Goal: Ask a question: Seek information or help from site administrators or community

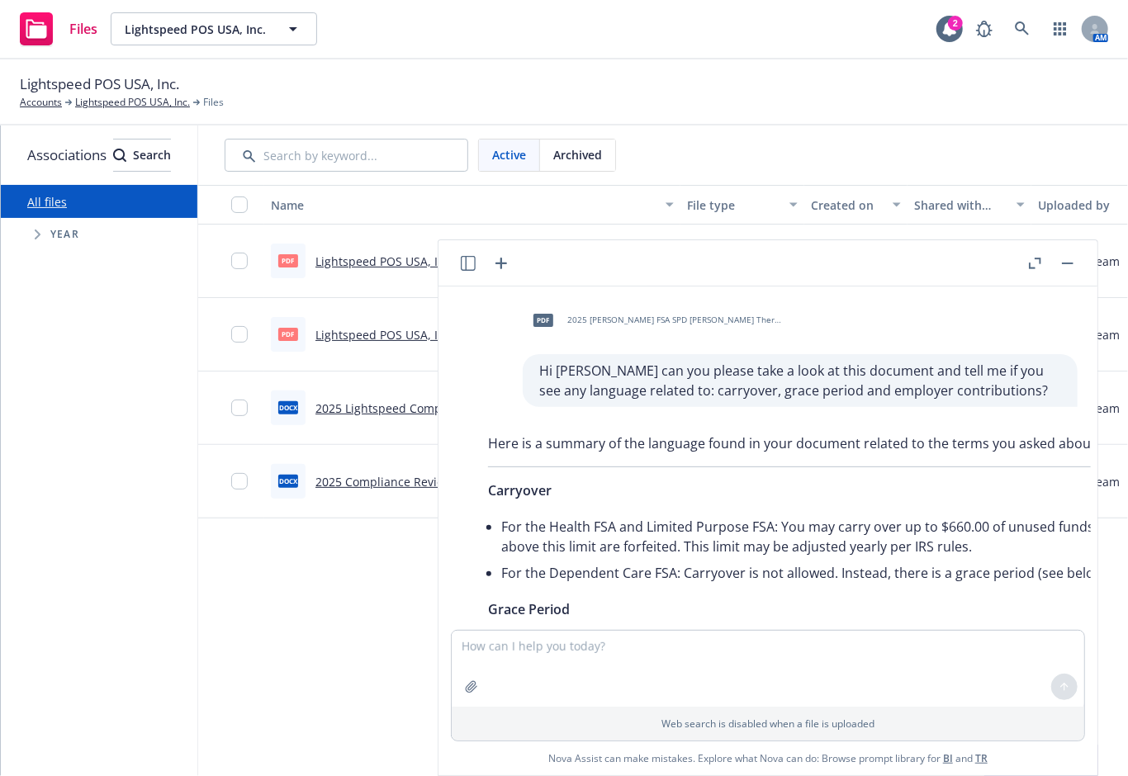
scroll to position [1123, 0]
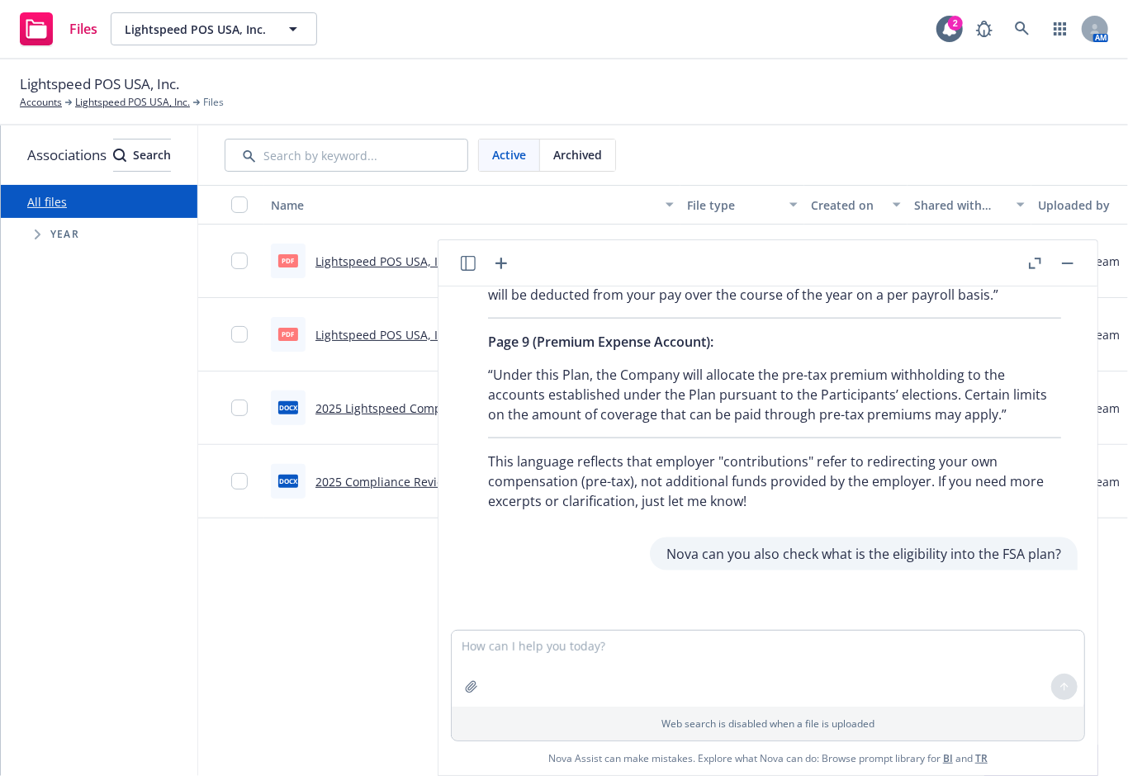
click at [522, 652] on textarea at bounding box center [768, 669] width 633 height 76
type textarea "What is a POP plan?"
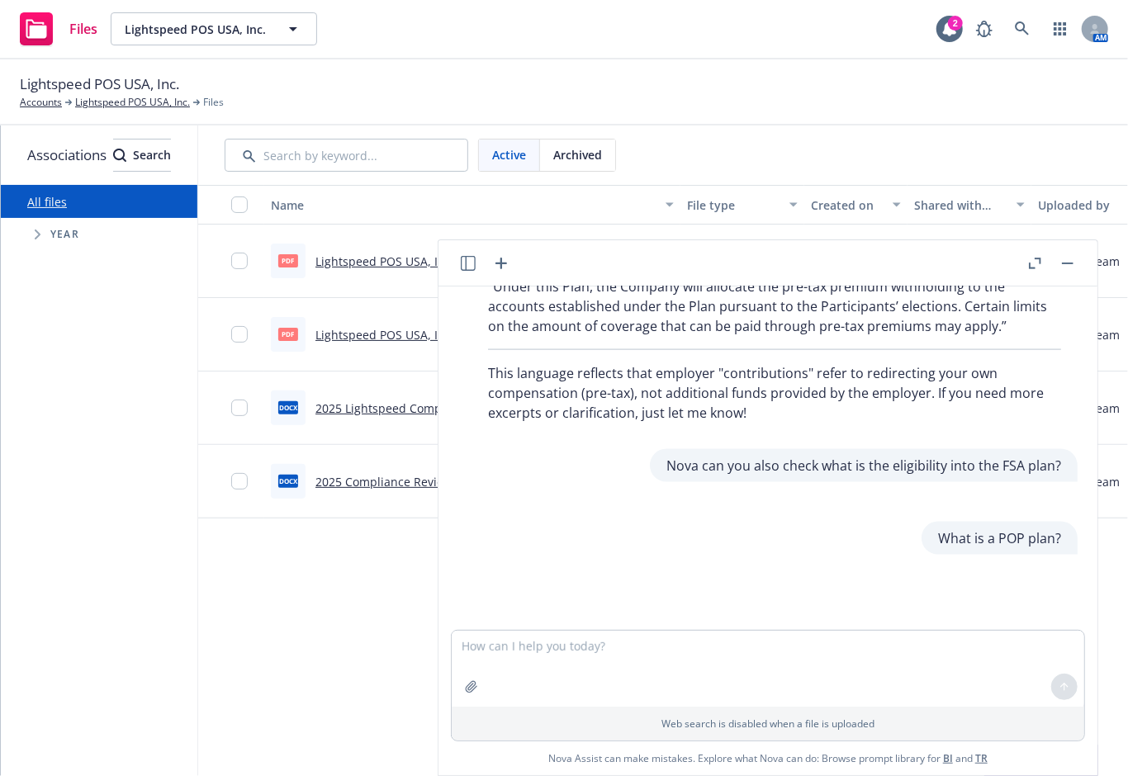
scroll to position [1264, 0]
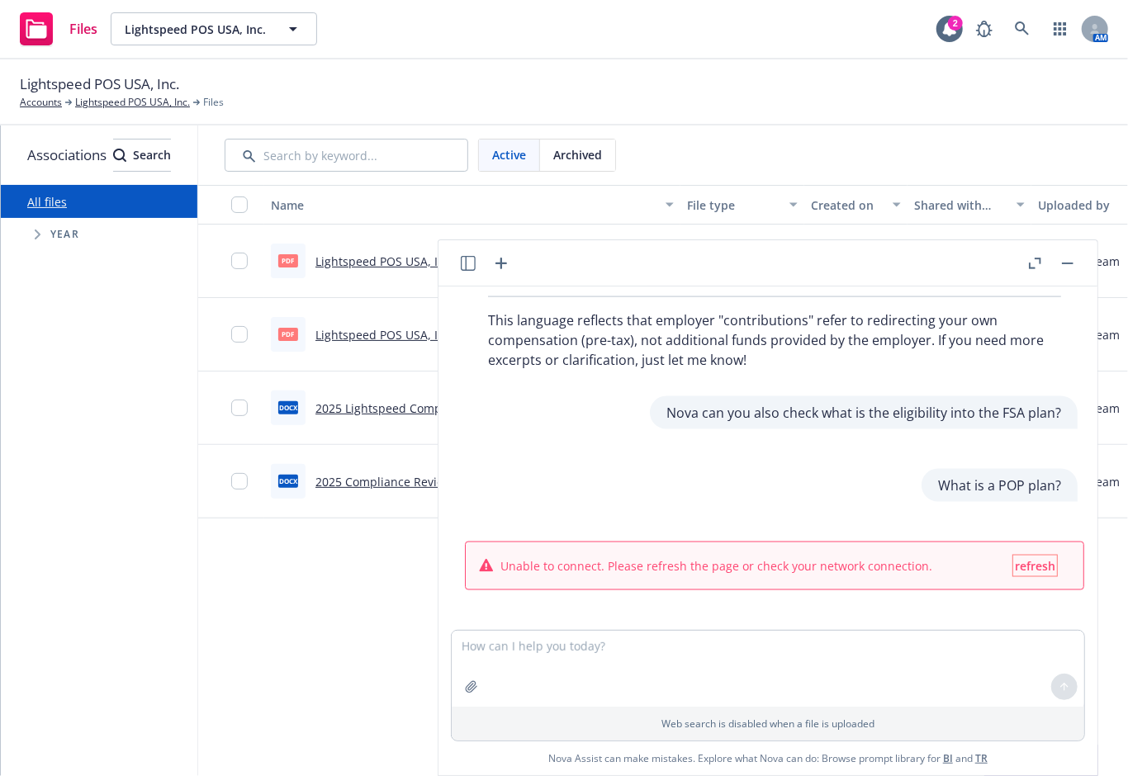
click at [1028, 558] on span "refresh" at bounding box center [1035, 566] width 40 height 16
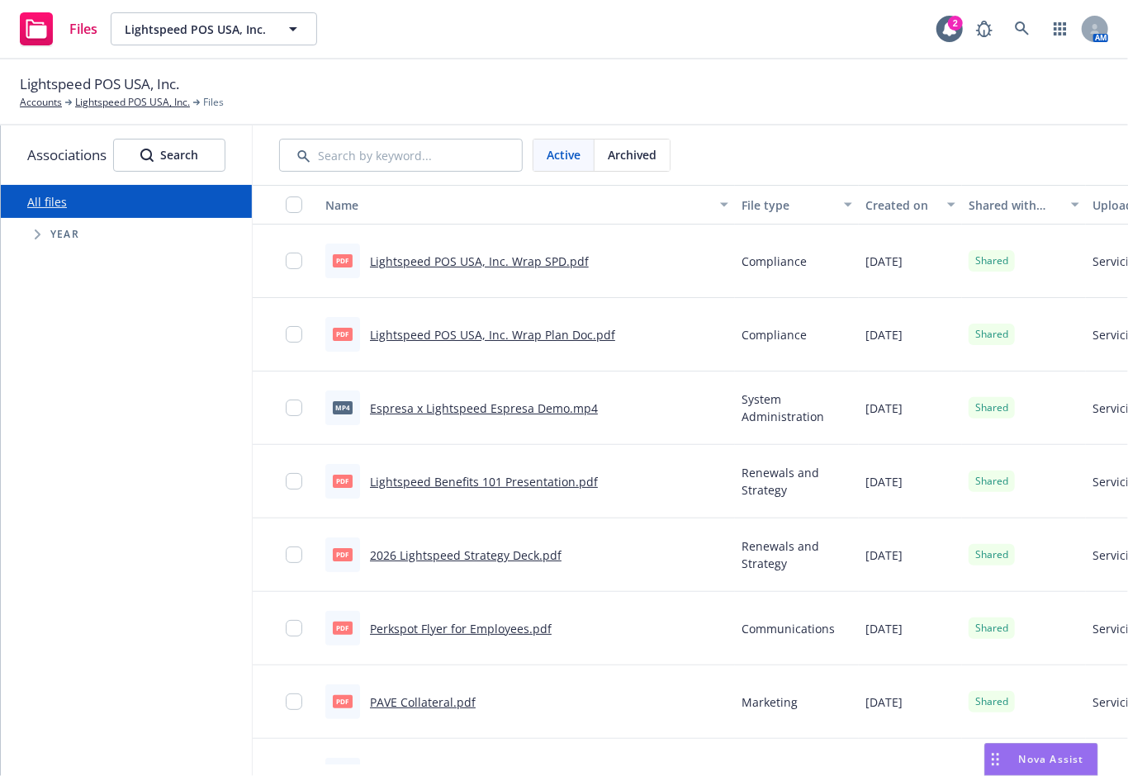
click at [1062, 770] on div "Nova Assist" at bounding box center [1041, 759] width 112 height 31
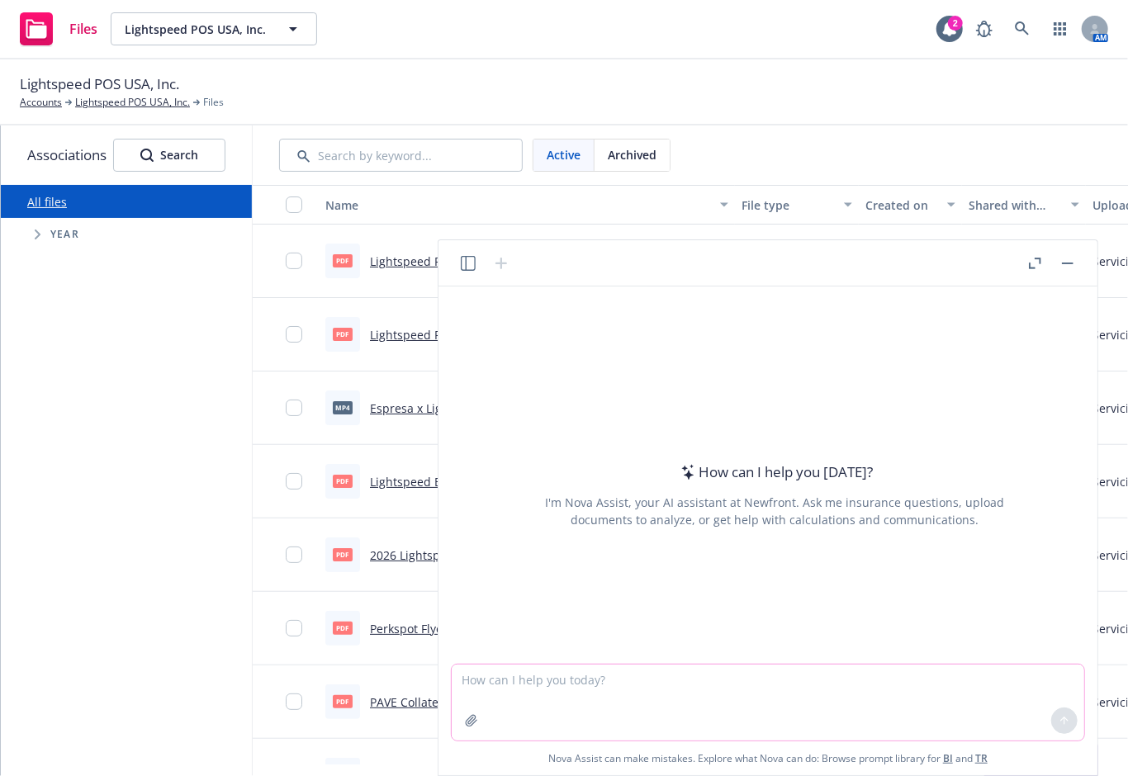
click at [645, 679] on textarea at bounding box center [768, 703] width 633 height 76
type textarea "What is a POP plan?"
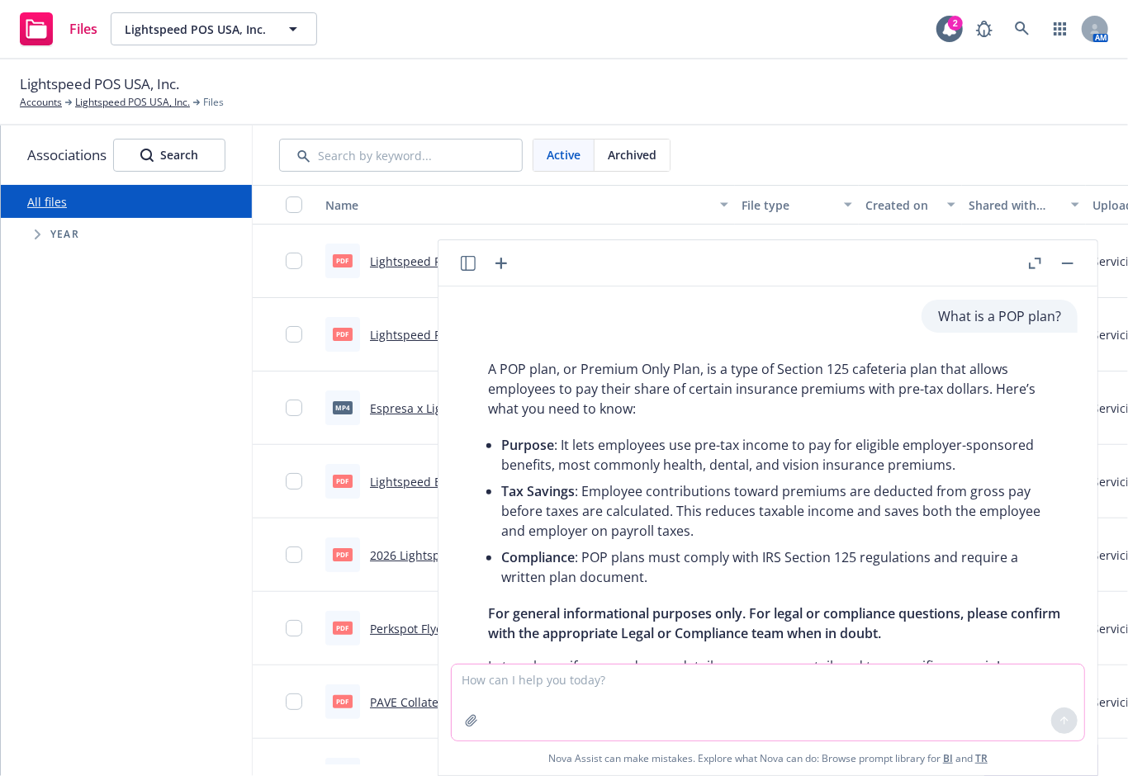
scroll to position [58, 0]
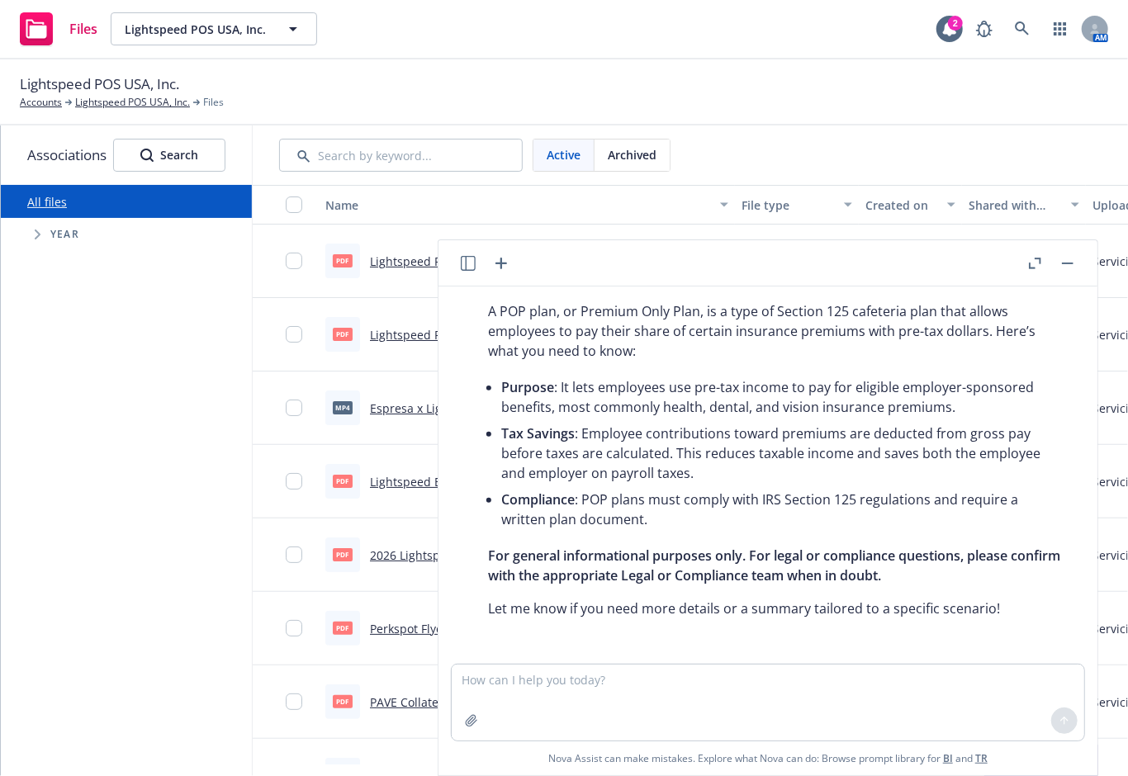
click at [1068, 263] on rect "button" at bounding box center [1068, 264] width 12 height 2
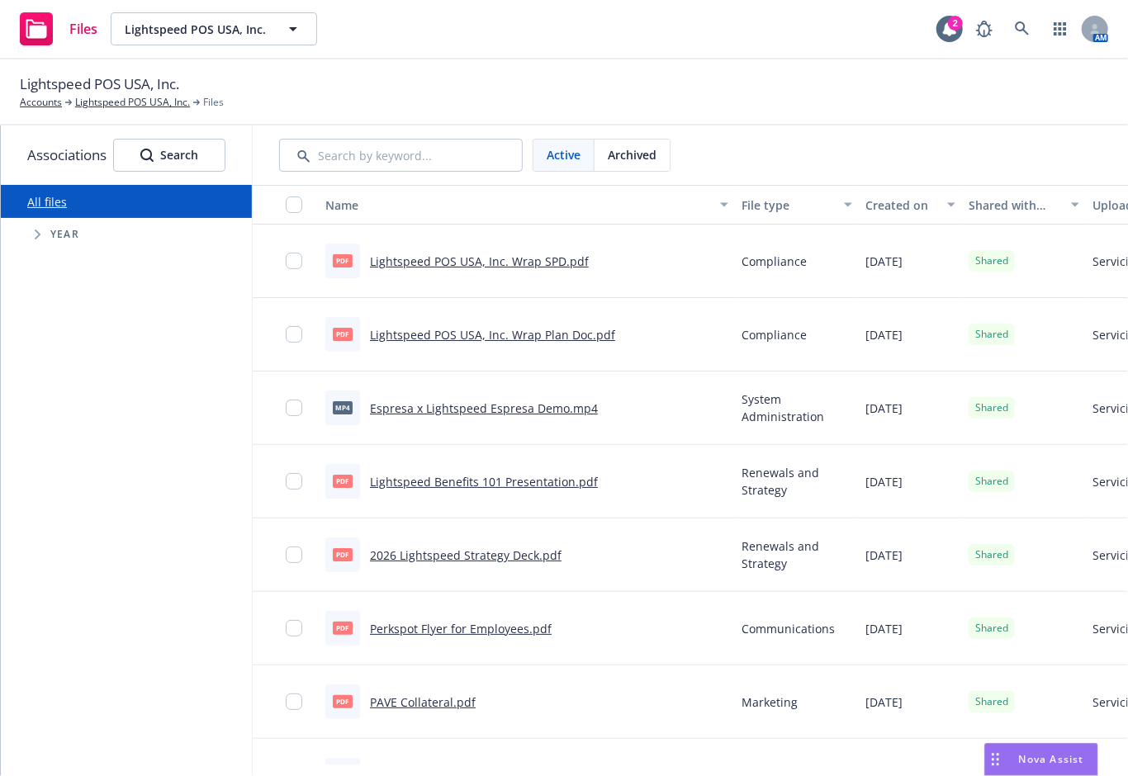
click at [1008, 759] on div "Nova Assist" at bounding box center [1052, 759] width 92 height 14
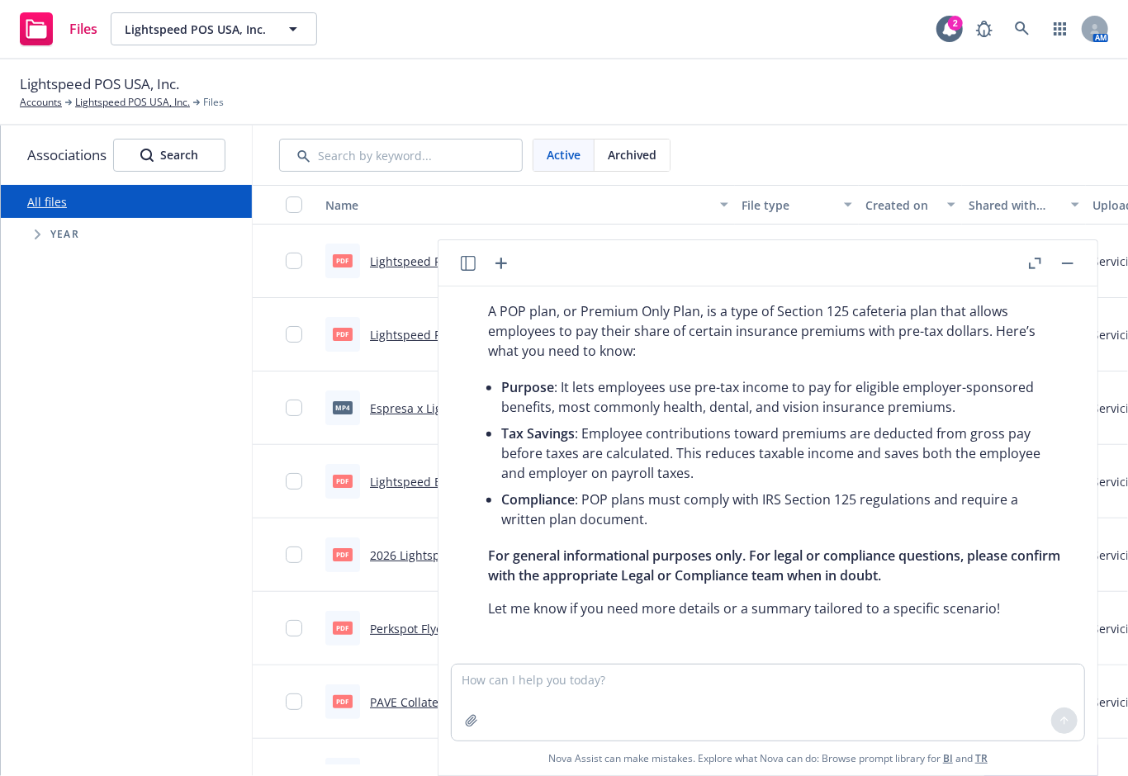
click at [476, 272] on div at bounding box center [484, 264] width 53 height 20
click at [469, 263] on icon "button" at bounding box center [468, 263] width 15 height 15
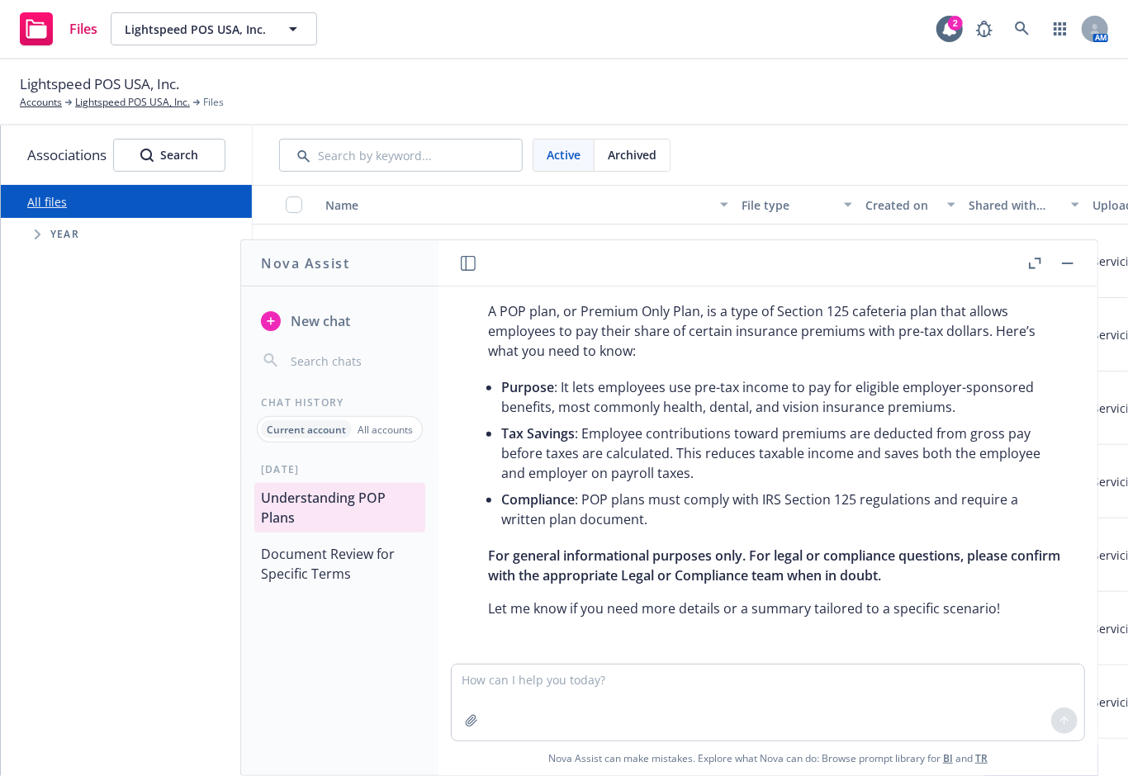
click at [327, 562] on button "Document Review for Specific Terms" at bounding box center [339, 564] width 171 height 50
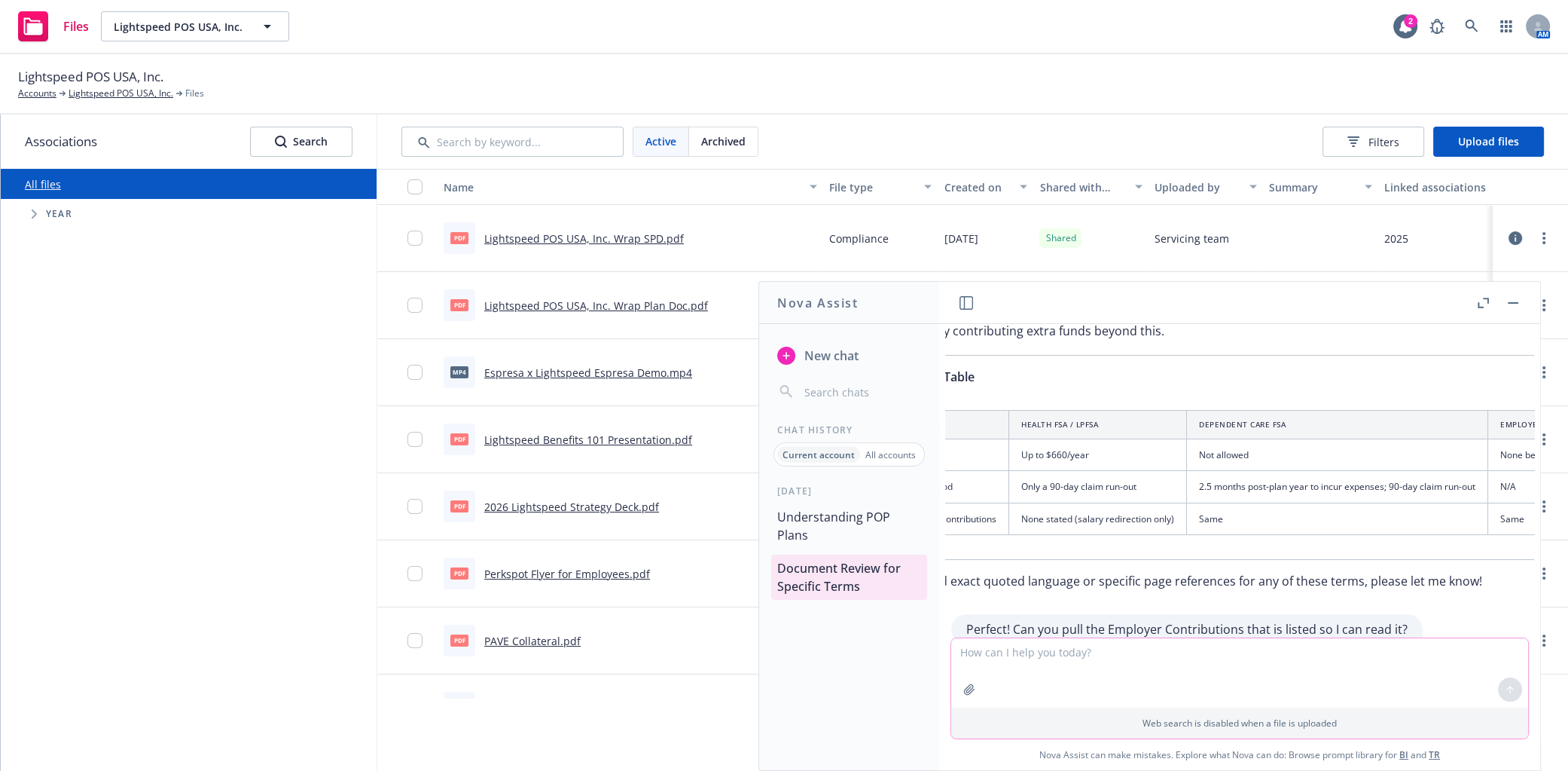
scroll to position [526, 40]
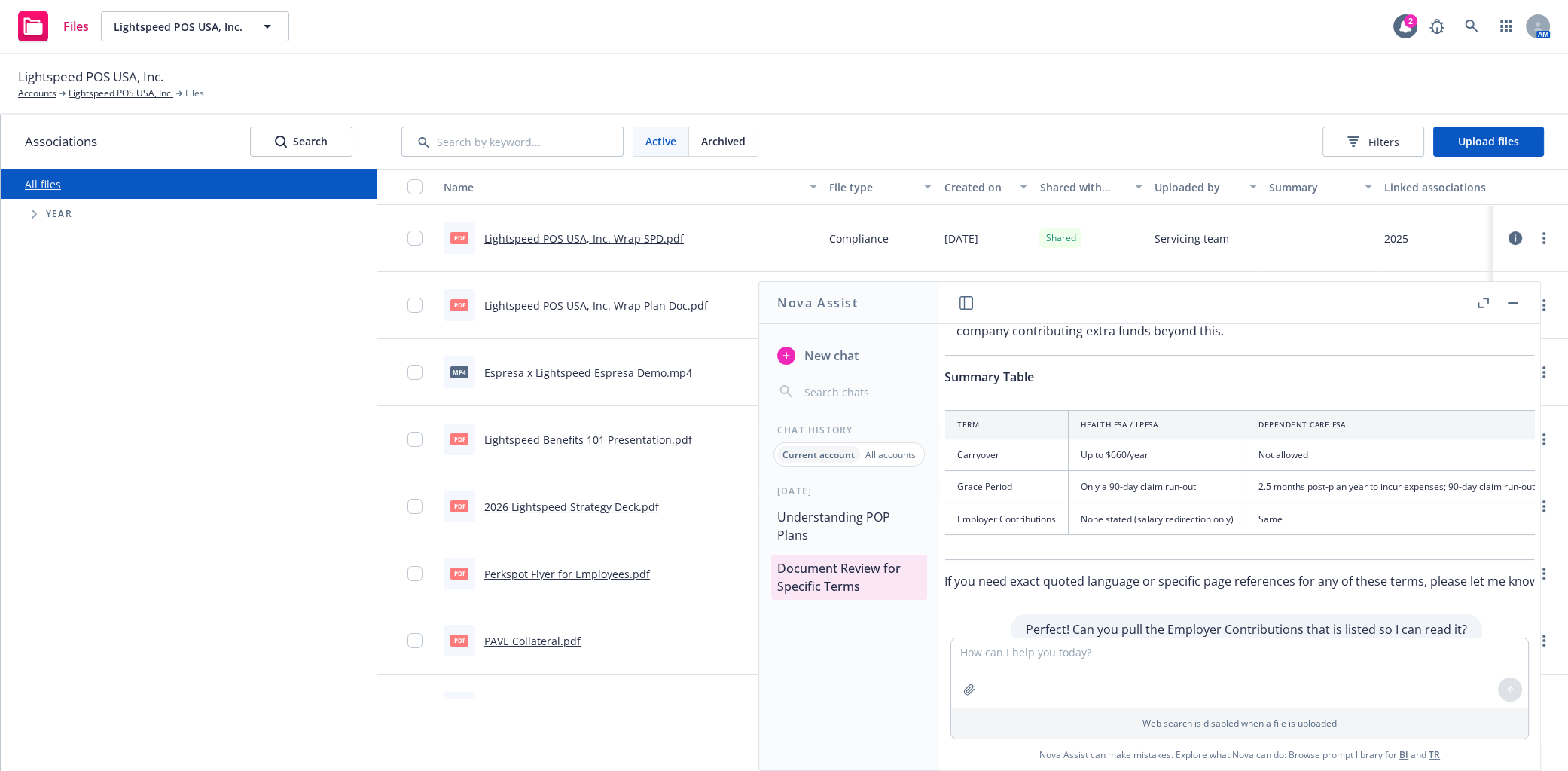
drag, startPoint x: 1315, startPoint y: 637, endPoint x: 1380, endPoint y: 637, distance: 65.0
click at [1028, 638] on div "Web search is disabled when a file is uploaded" at bounding box center [1240, 688] width 578 height 101
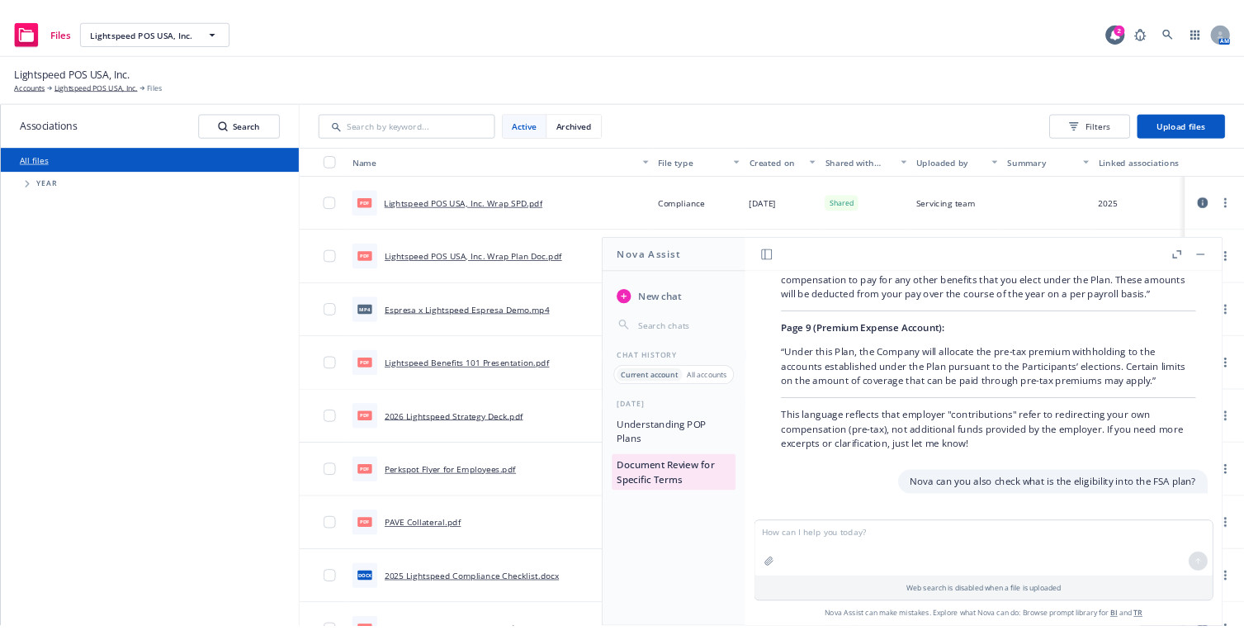
scroll to position [1177, 0]
